Goal: Task Accomplishment & Management: Manage account settings

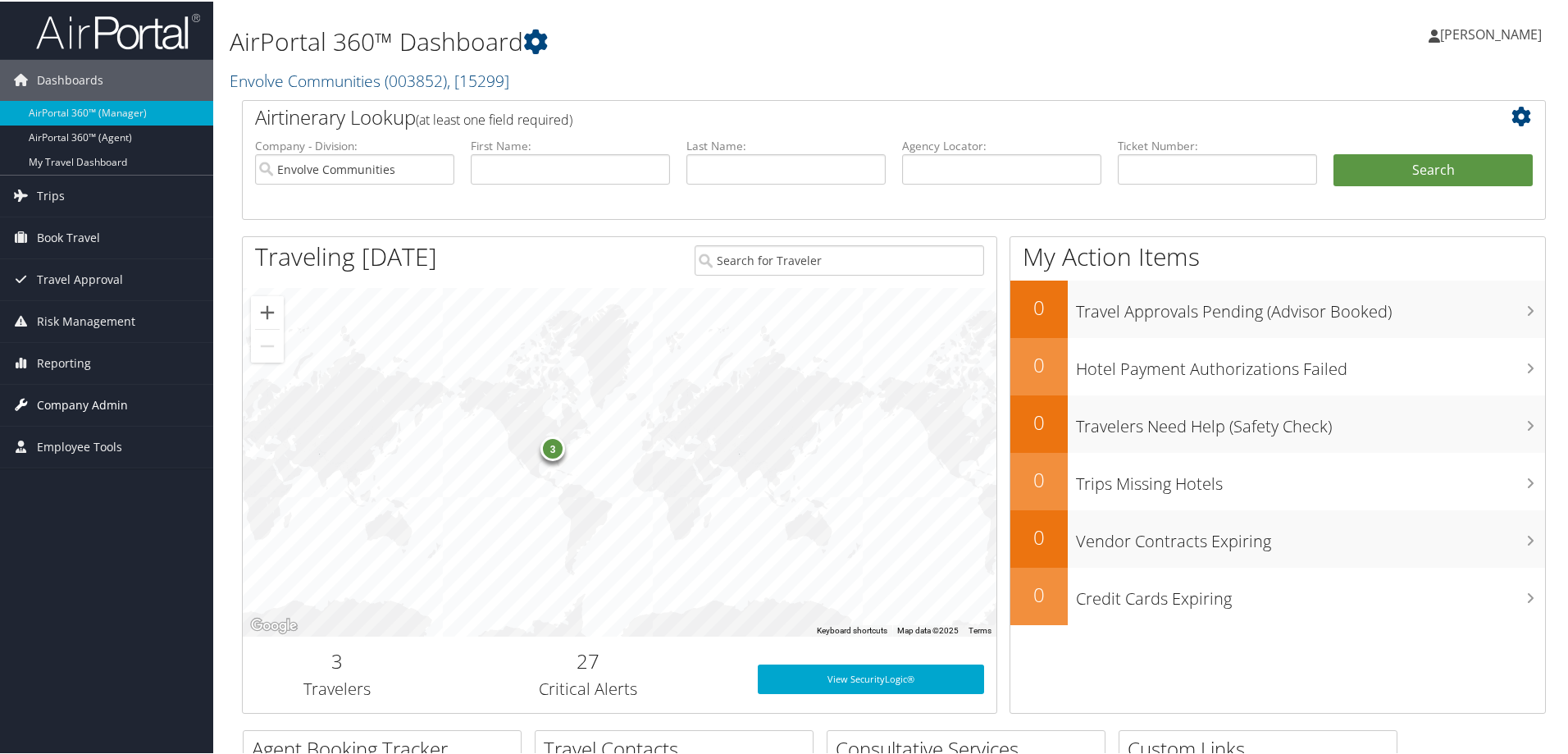
click at [88, 398] on span "Company Admin" at bounding box center [82, 403] width 91 height 41
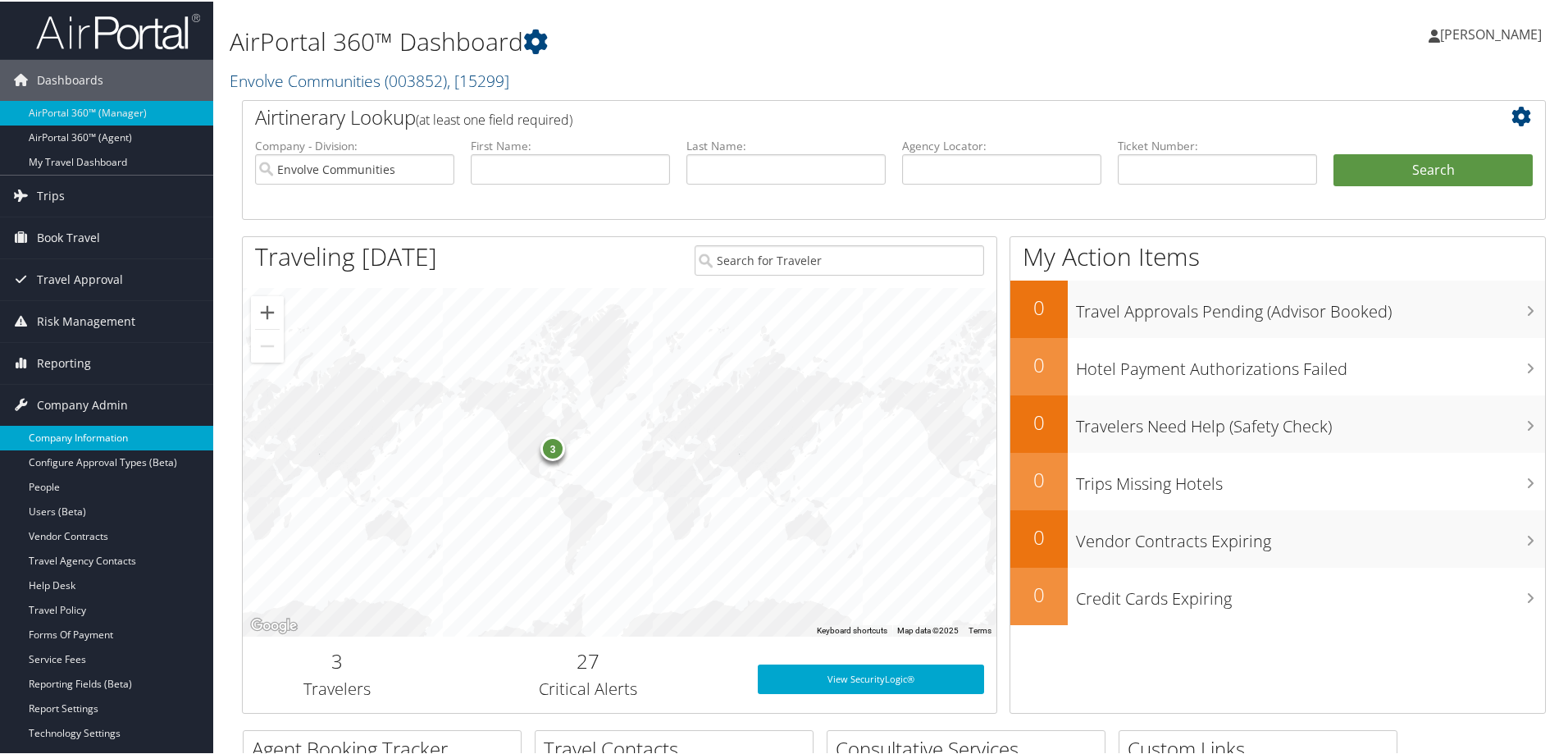
click at [93, 432] on link "Company Information" at bounding box center [106, 437] width 213 height 24
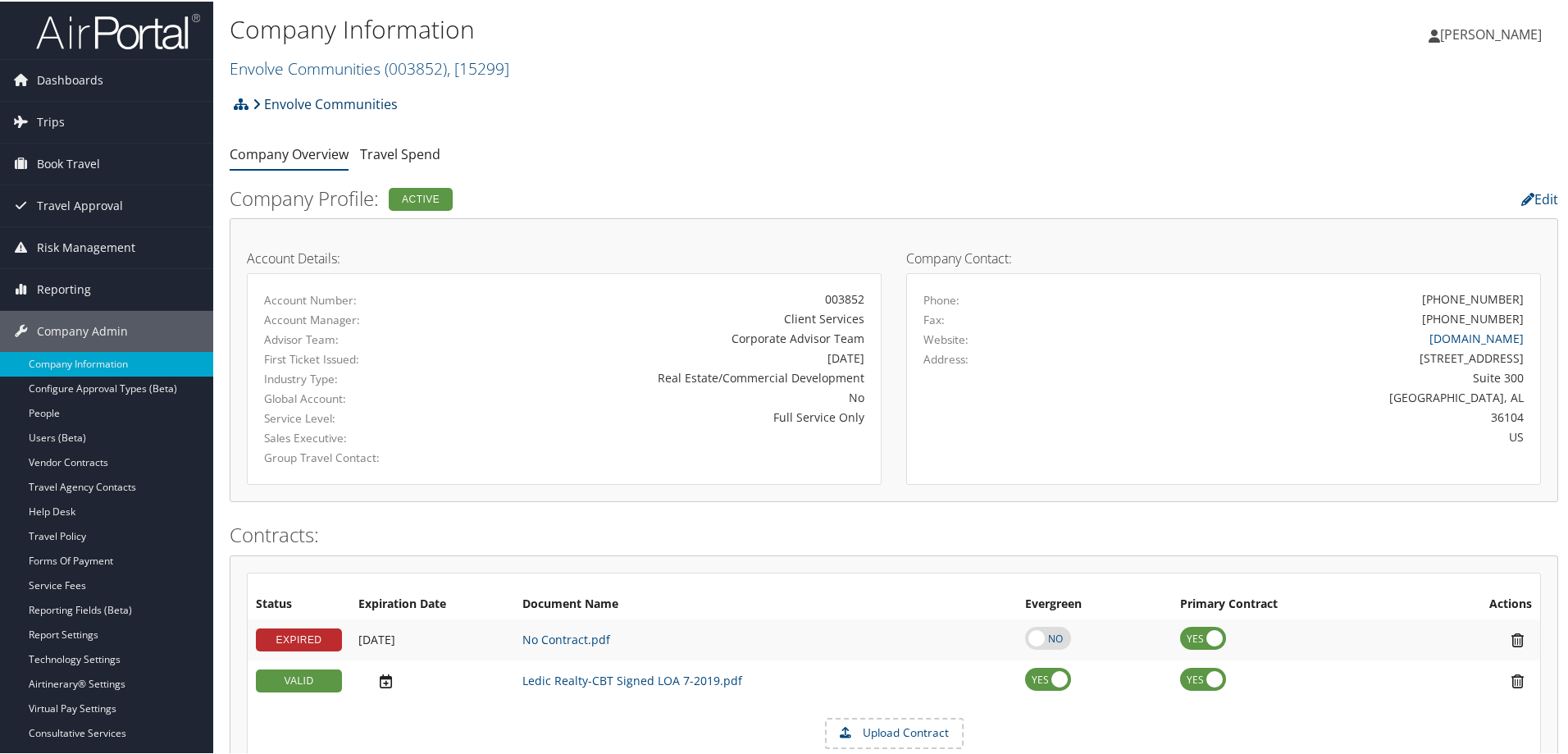
click at [372, 104] on link "Envolve Communities" at bounding box center [324, 103] width 145 height 33
click at [454, 70] on span ", [ 15299 ]" at bounding box center [478, 66] width 63 height 22
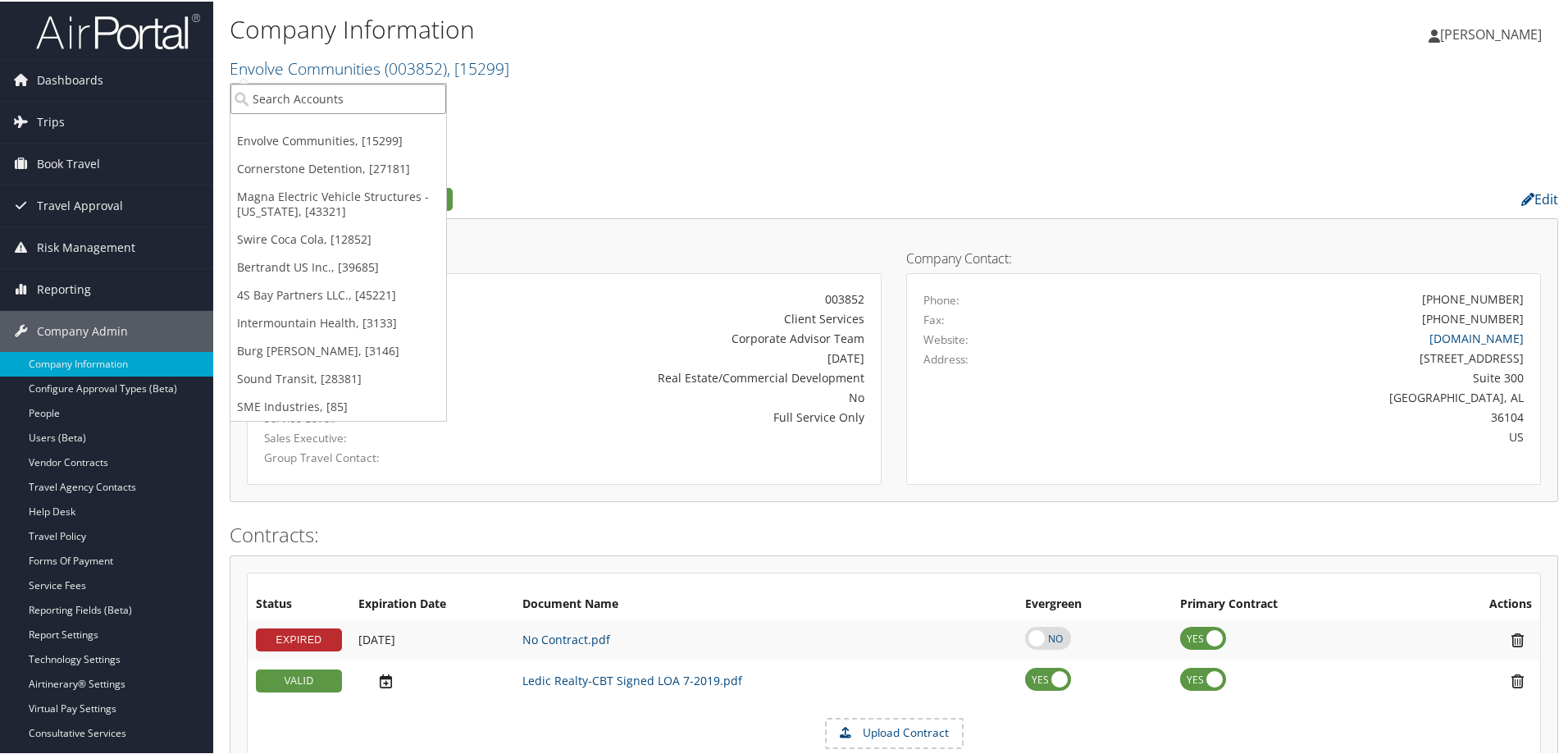
click at [374, 89] on input "search" at bounding box center [338, 97] width 216 height 30
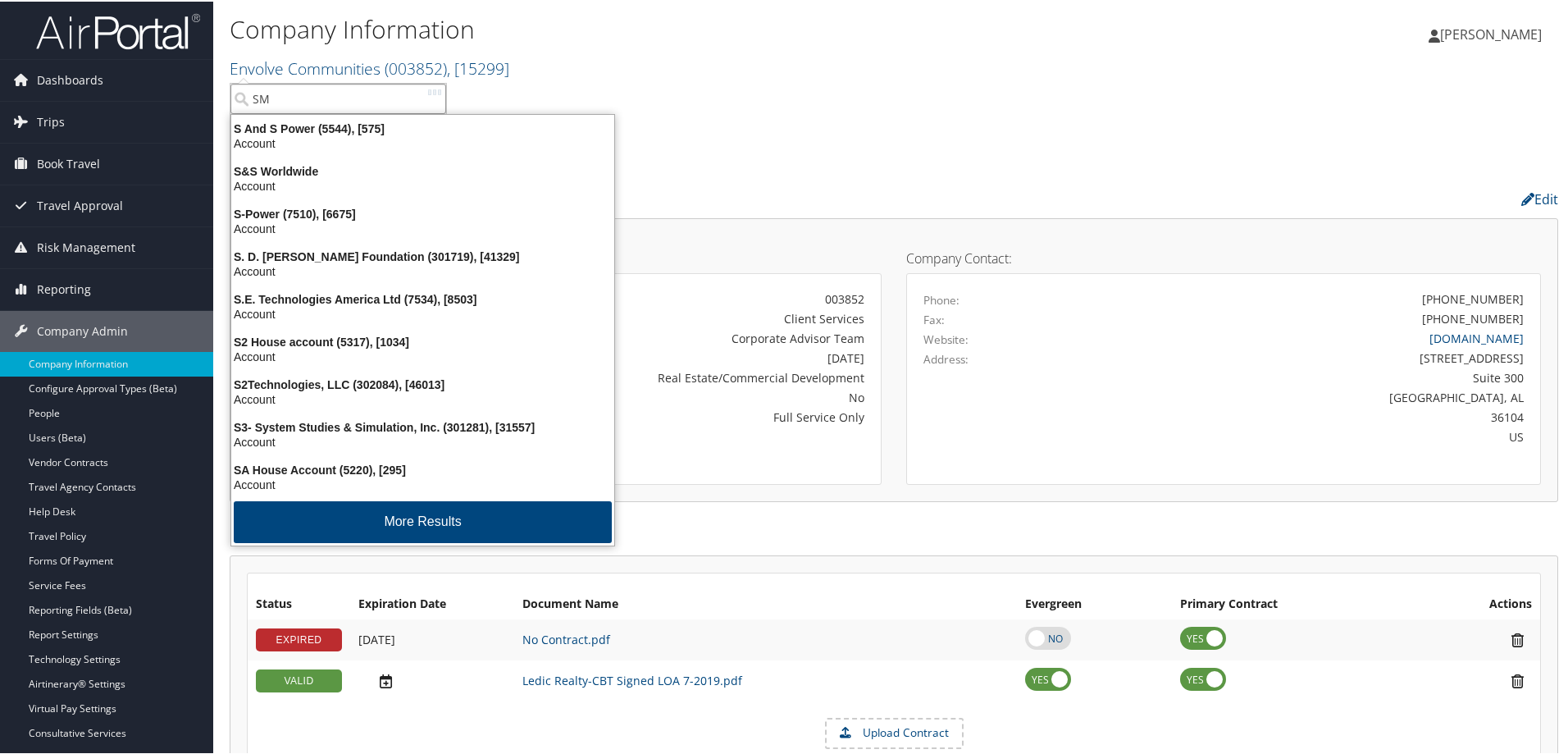
type input "SME"
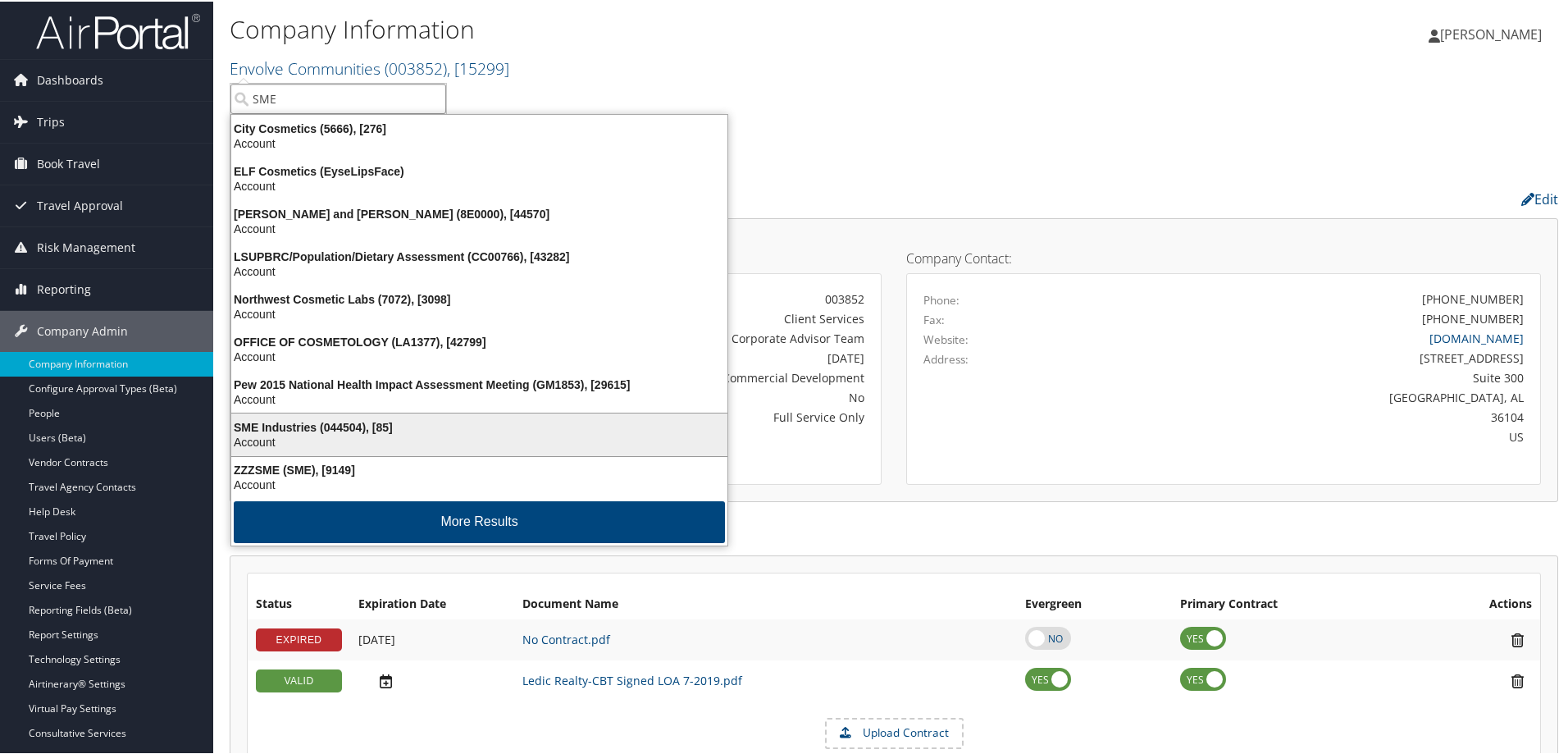
click at [391, 425] on div "SME Industries (044504), [85]" at bounding box center [479, 425] width 516 height 15
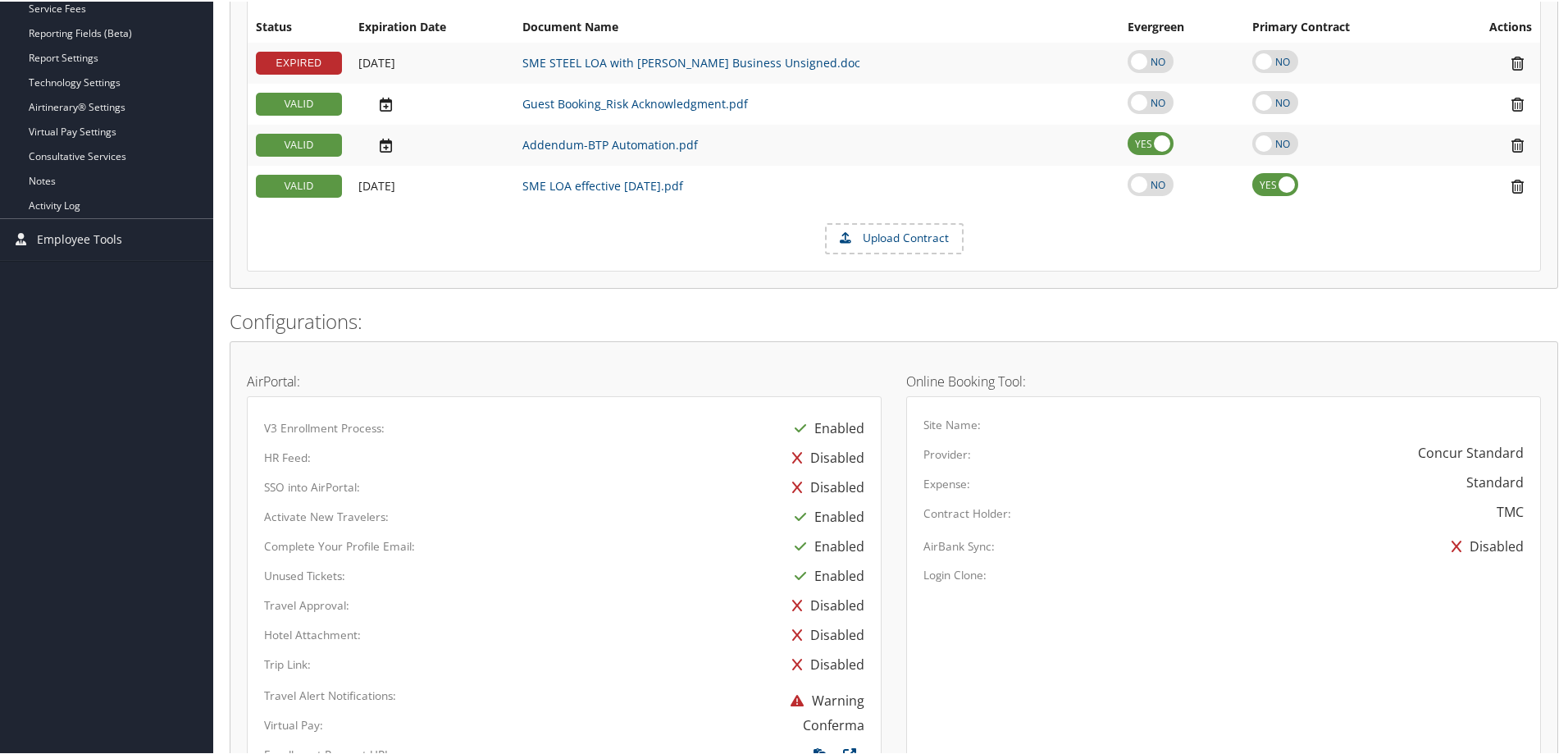
scroll to position [656, 0]
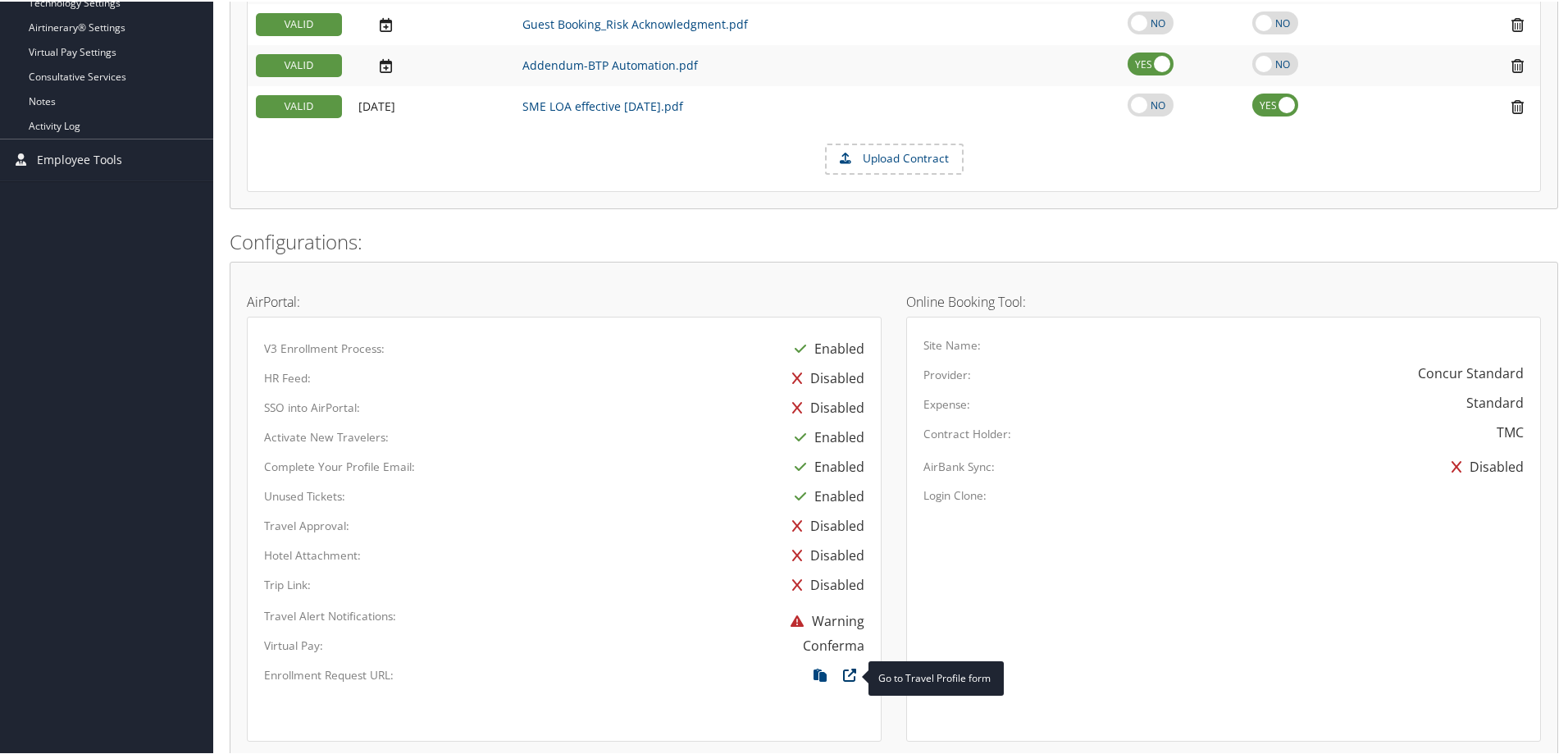
click at [838, 676] on icon at bounding box center [850, 677] width 30 height 22
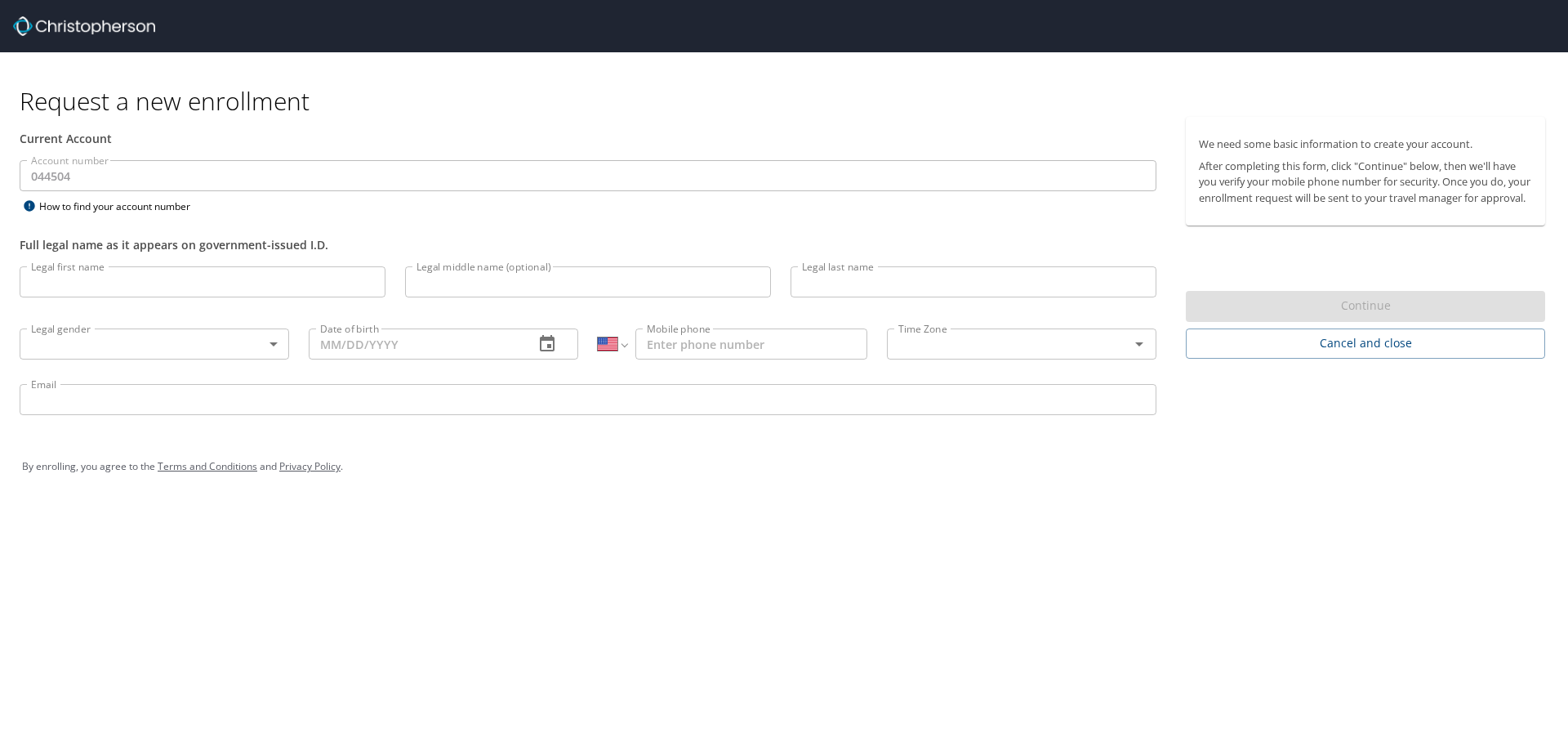
select select "US"
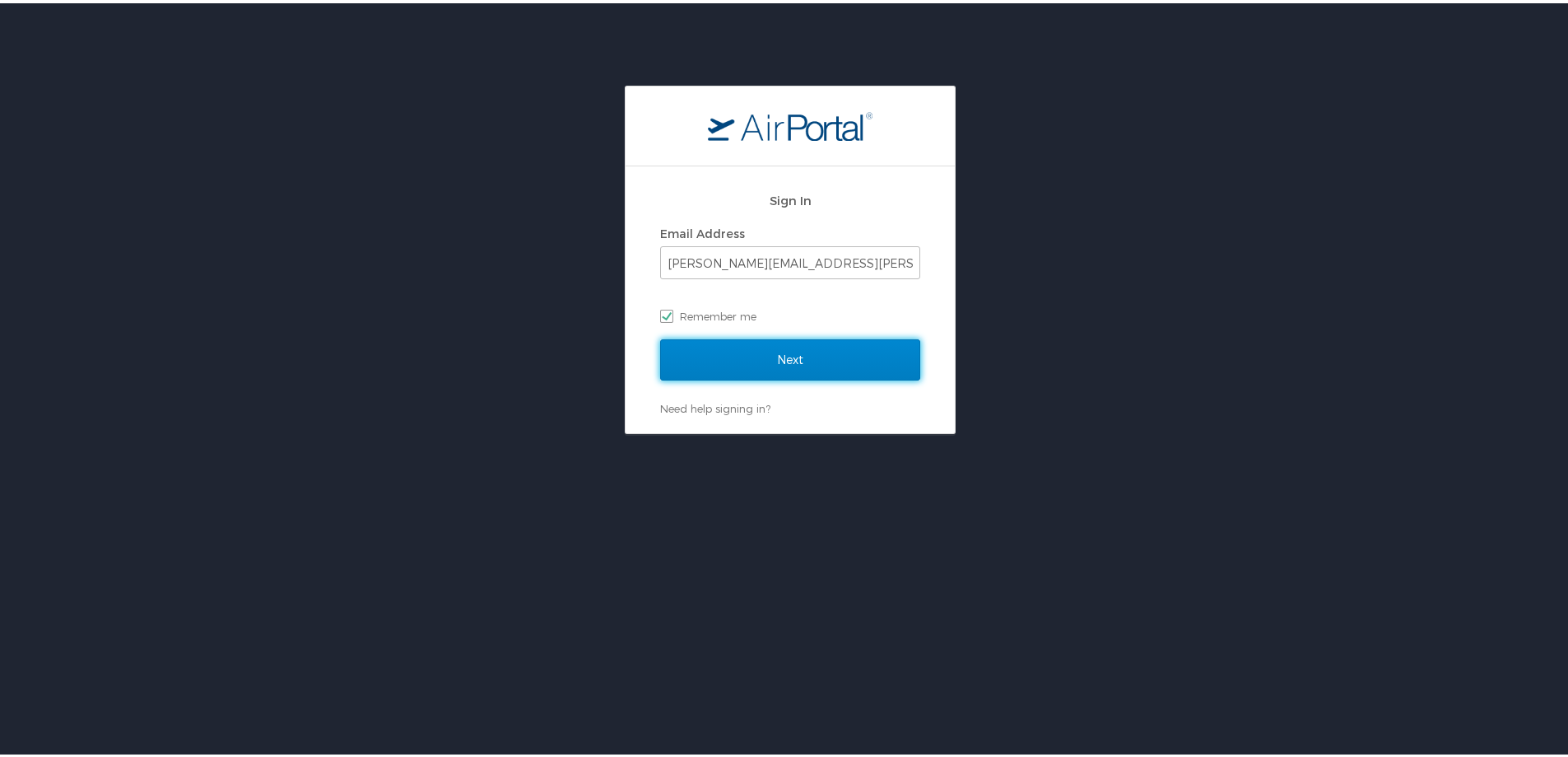
click at [818, 344] on input "Next" at bounding box center [790, 356] width 260 height 41
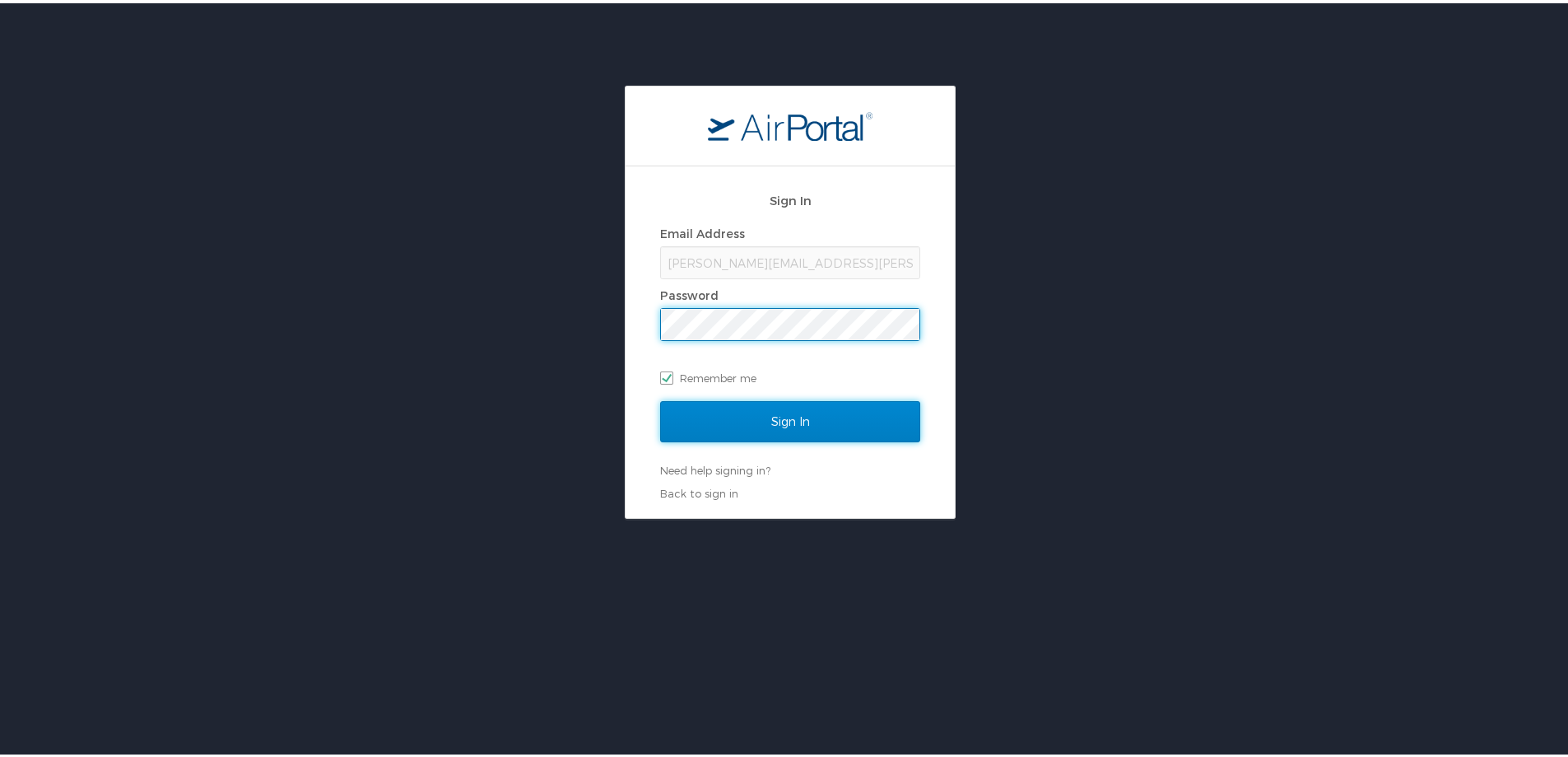
click at [799, 412] on input "Sign In" at bounding box center [790, 418] width 260 height 41
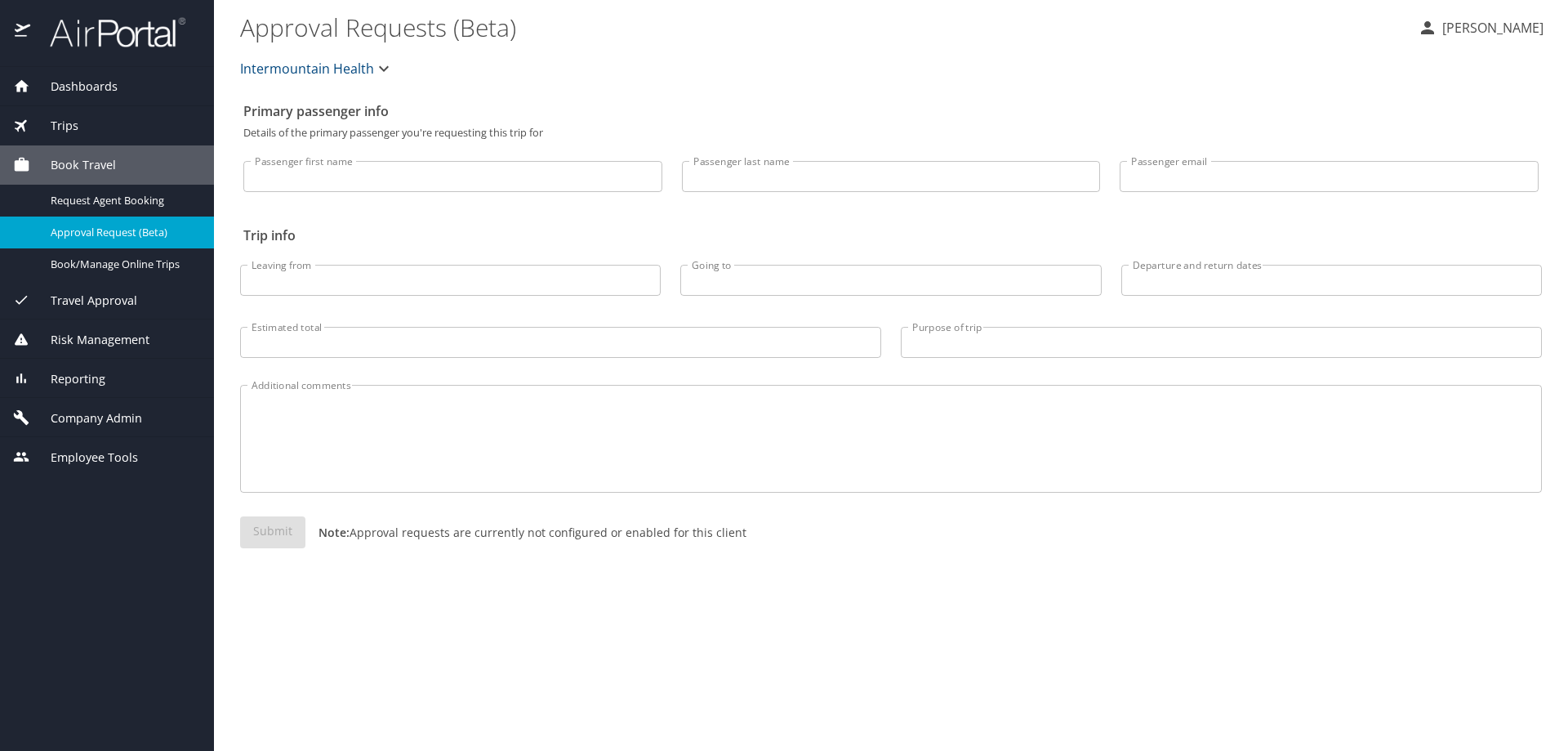
click at [77, 410] on span "Company Admin" at bounding box center [86, 418] width 112 height 18
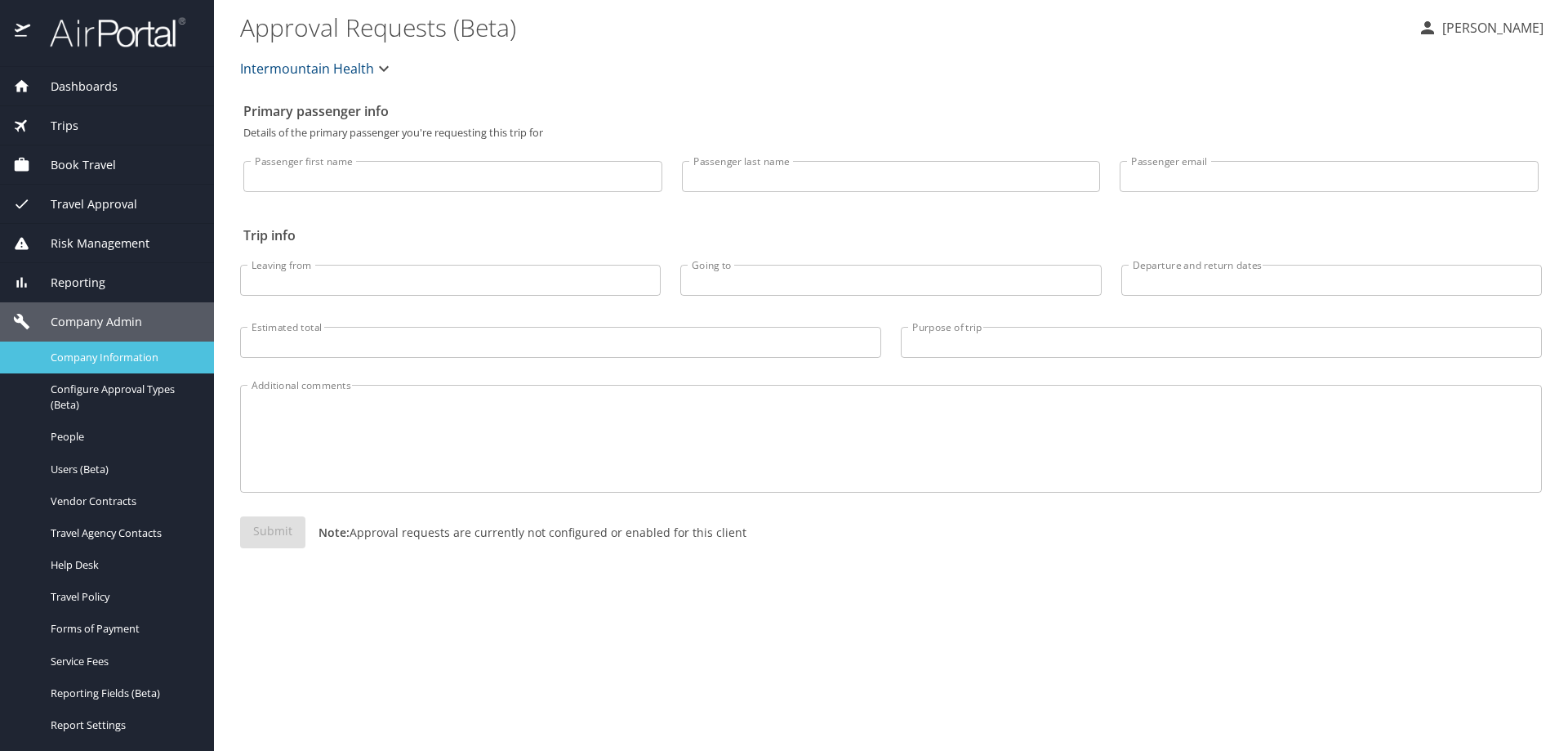
click at [94, 365] on span "Company Information" at bounding box center [122, 358] width 144 height 16
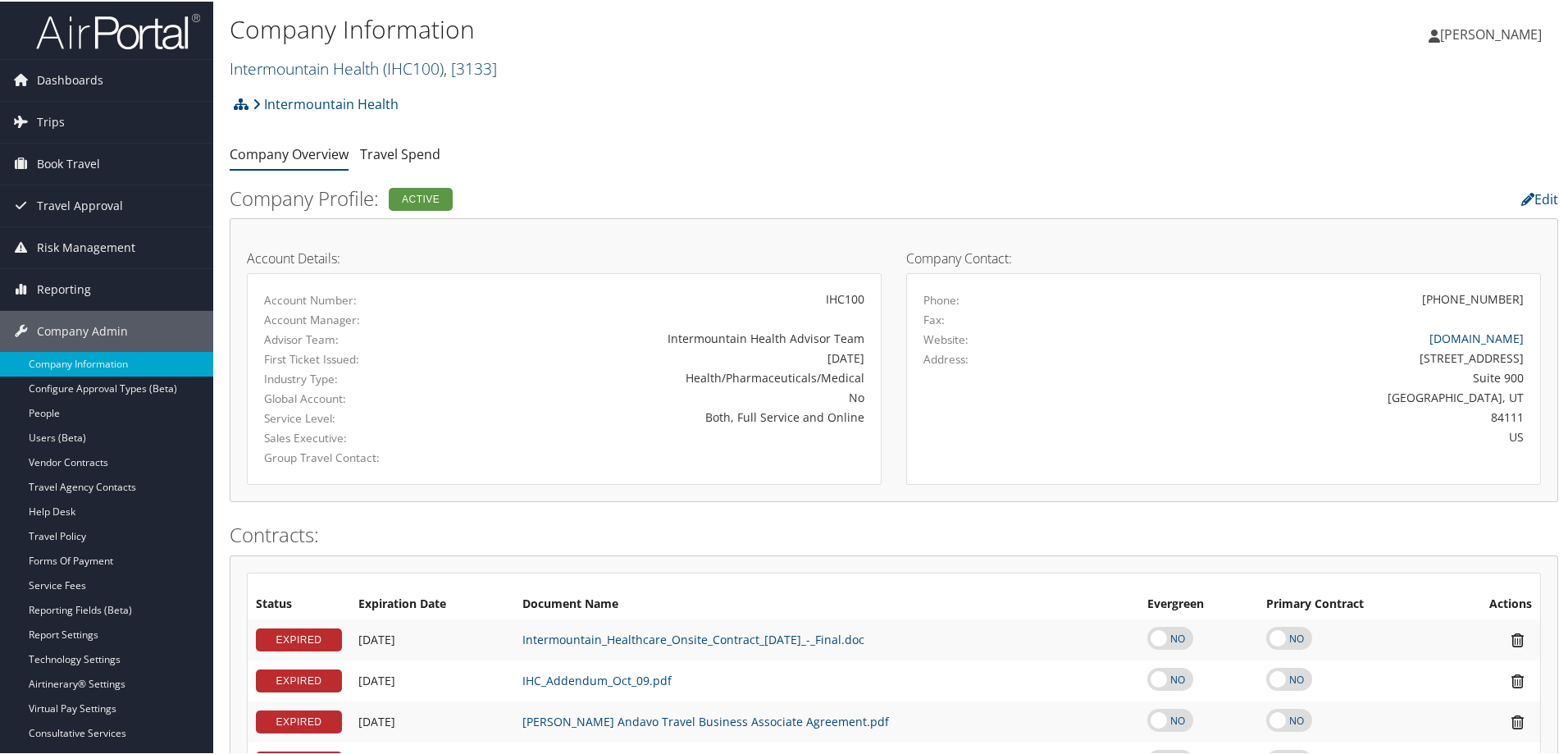
click at [413, 68] on span "( IHC100 )" at bounding box center [413, 66] width 61 height 22
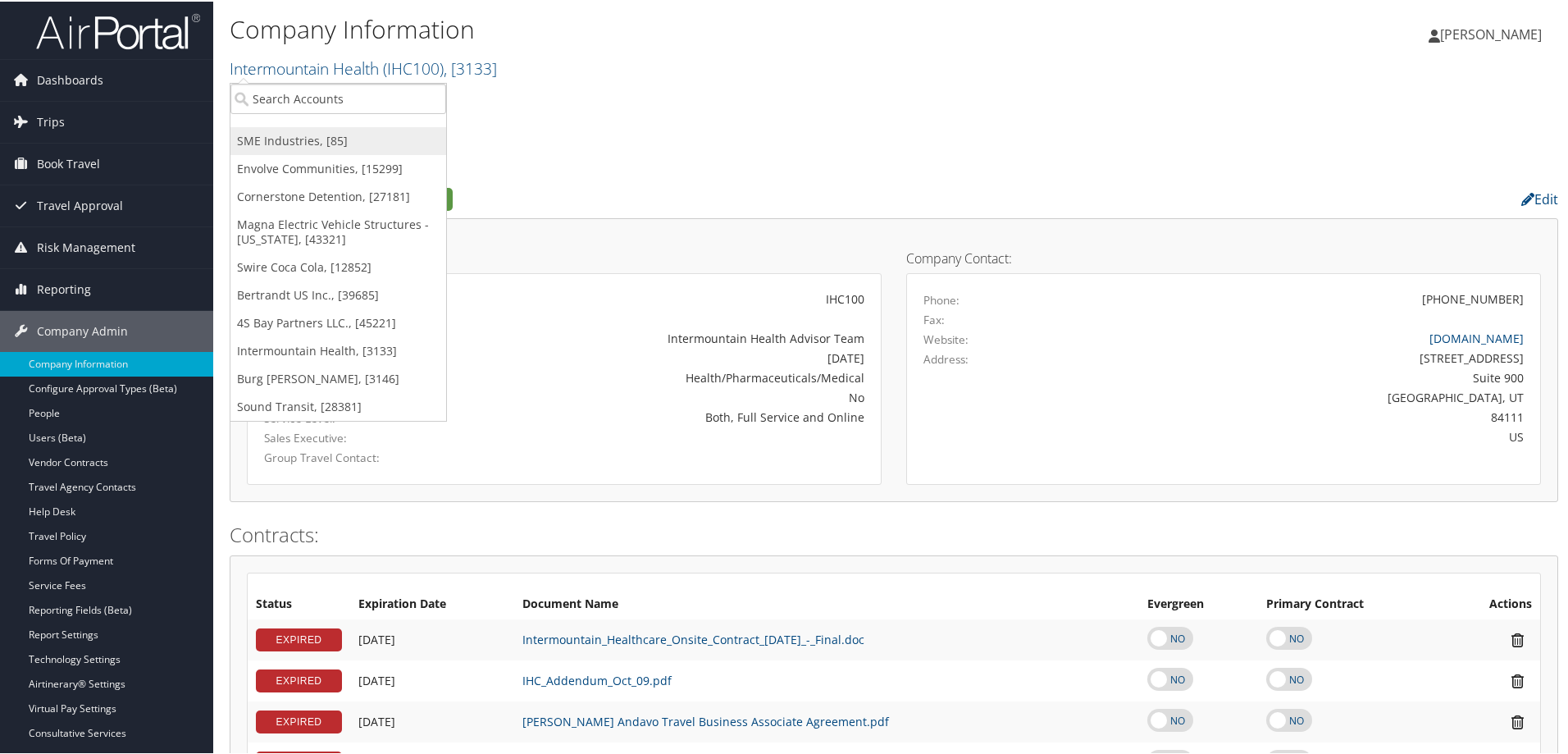
click at [316, 135] on link "SME Industries, [85]" at bounding box center [338, 139] width 216 height 28
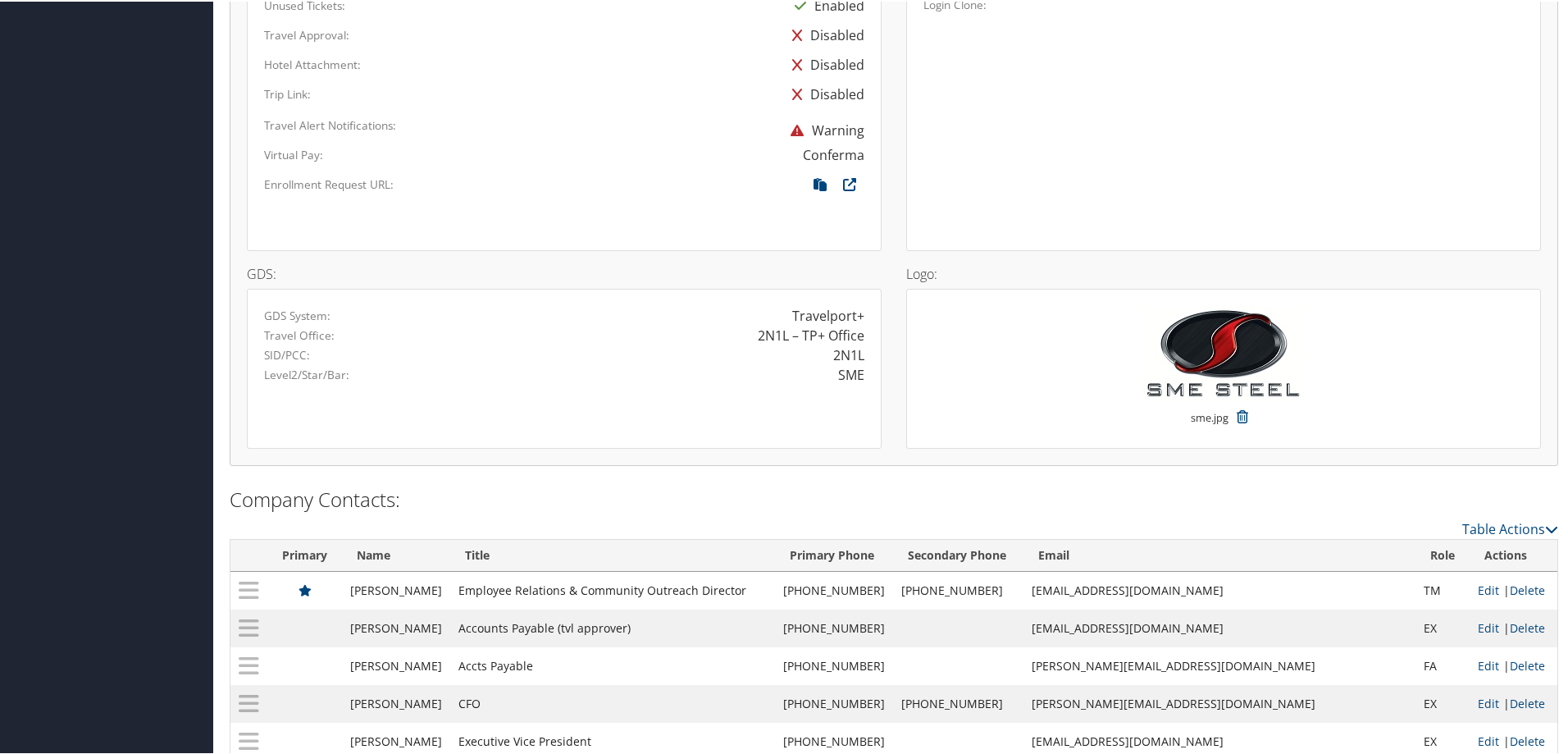
scroll to position [1148, 0]
click at [851, 179] on icon at bounding box center [850, 185] width 30 height 22
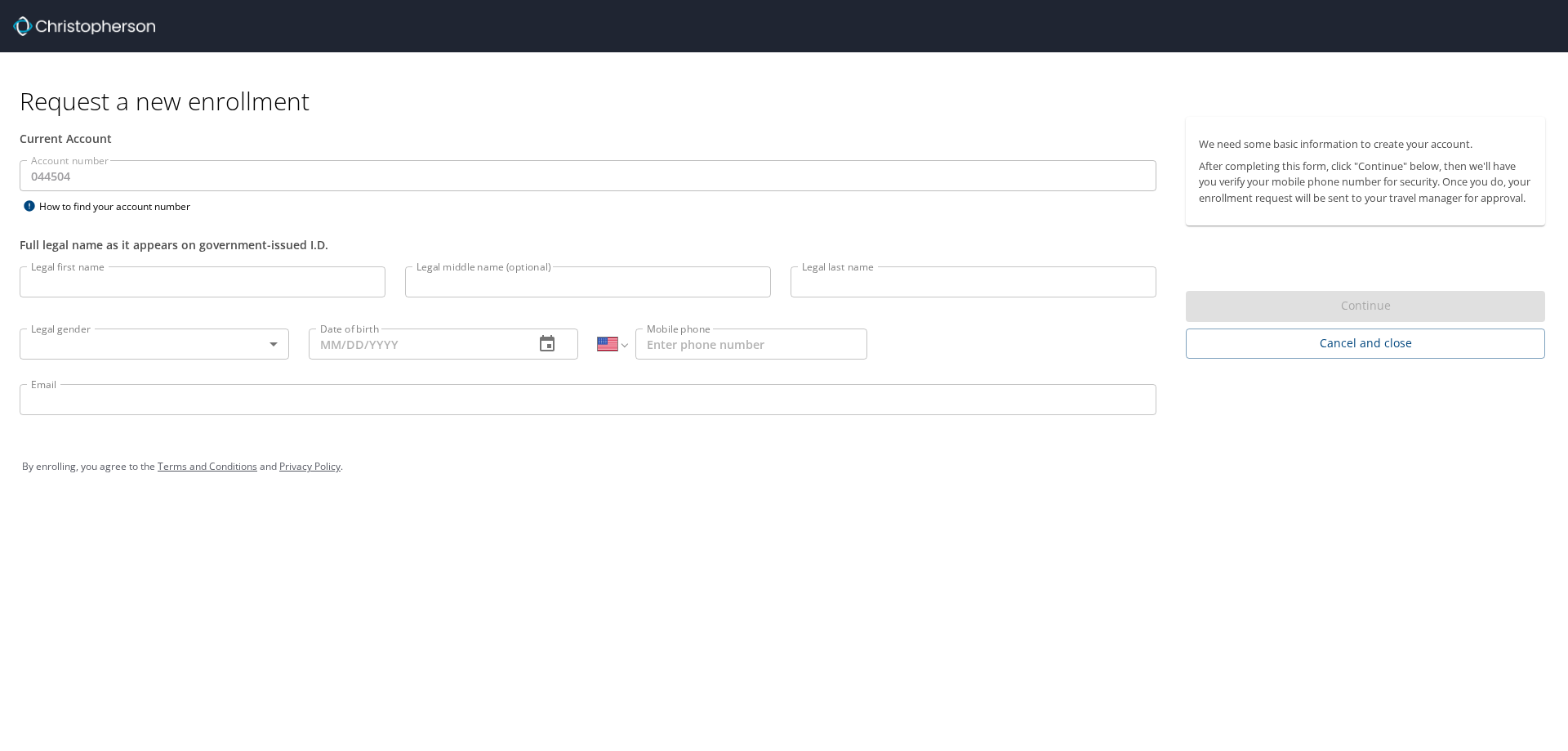
select select "US"
